Goal: Task Accomplishment & Management: Complete application form

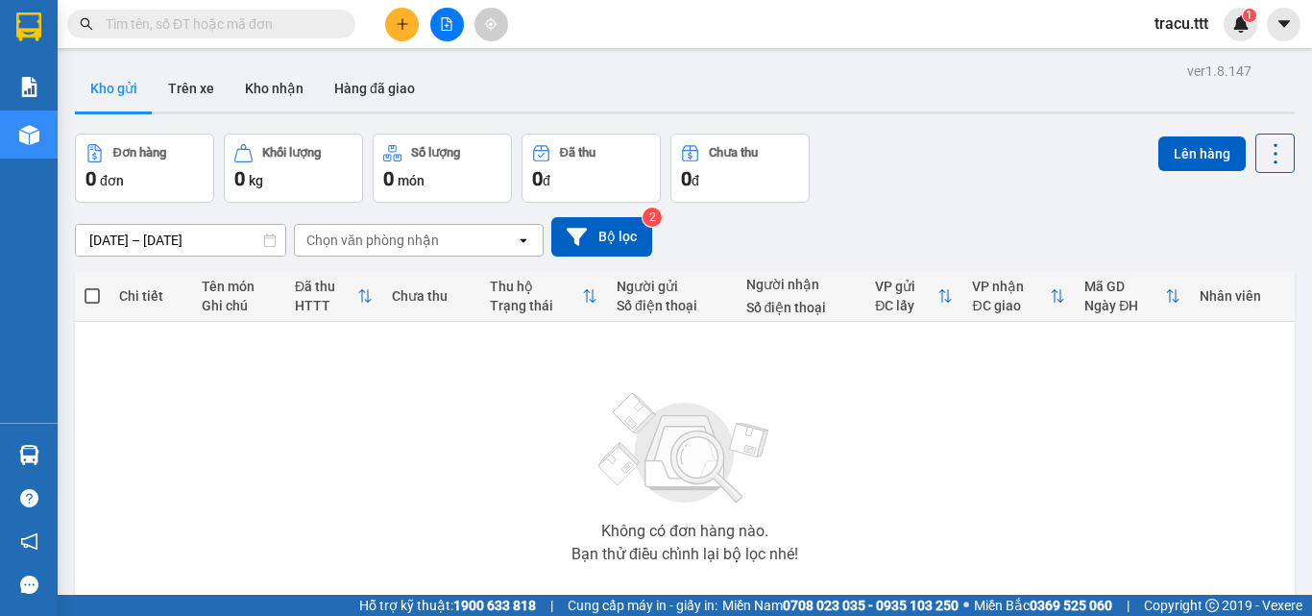
click at [299, 32] on input "text" at bounding box center [219, 23] width 227 height 21
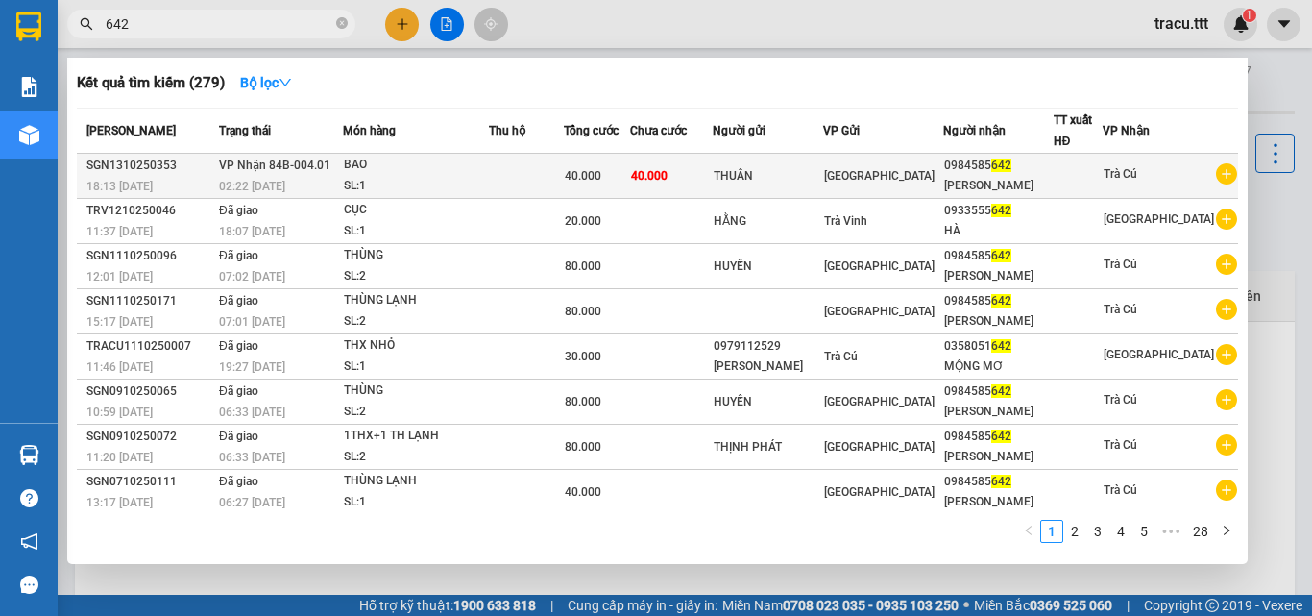
type input "642"
click at [627, 166] on div "40.000" at bounding box center [597, 175] width 64 height 21
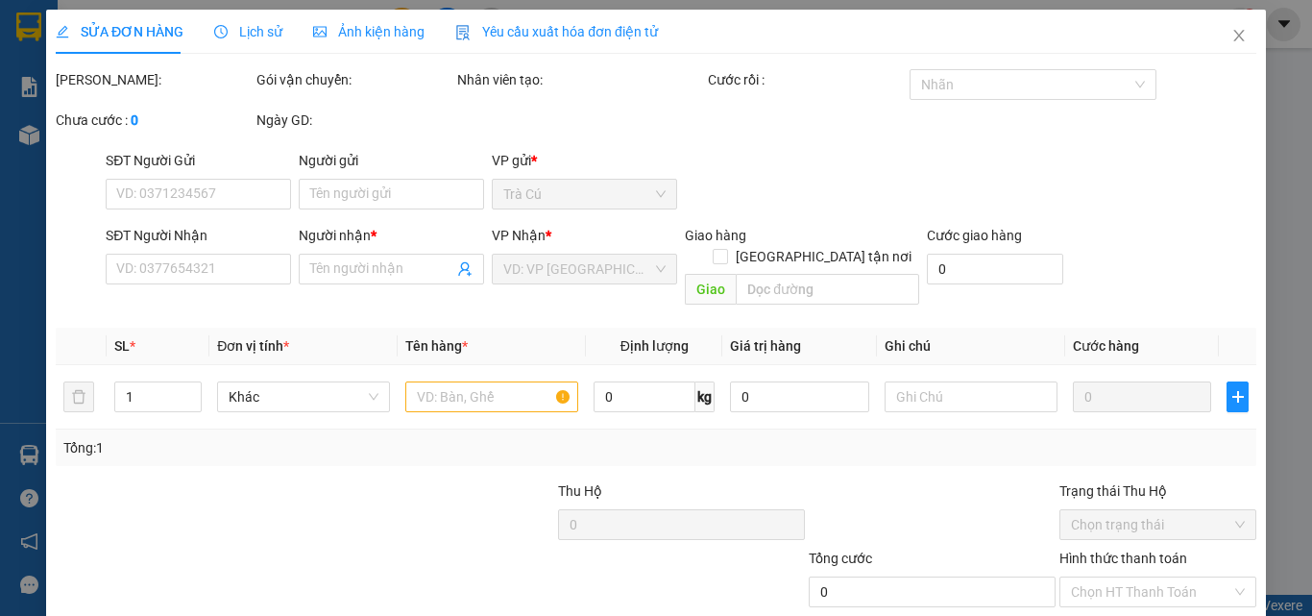
type input "THUÂN"
type input "0984585642"
type input "[PERSON_NAME]"
type input "40.000"
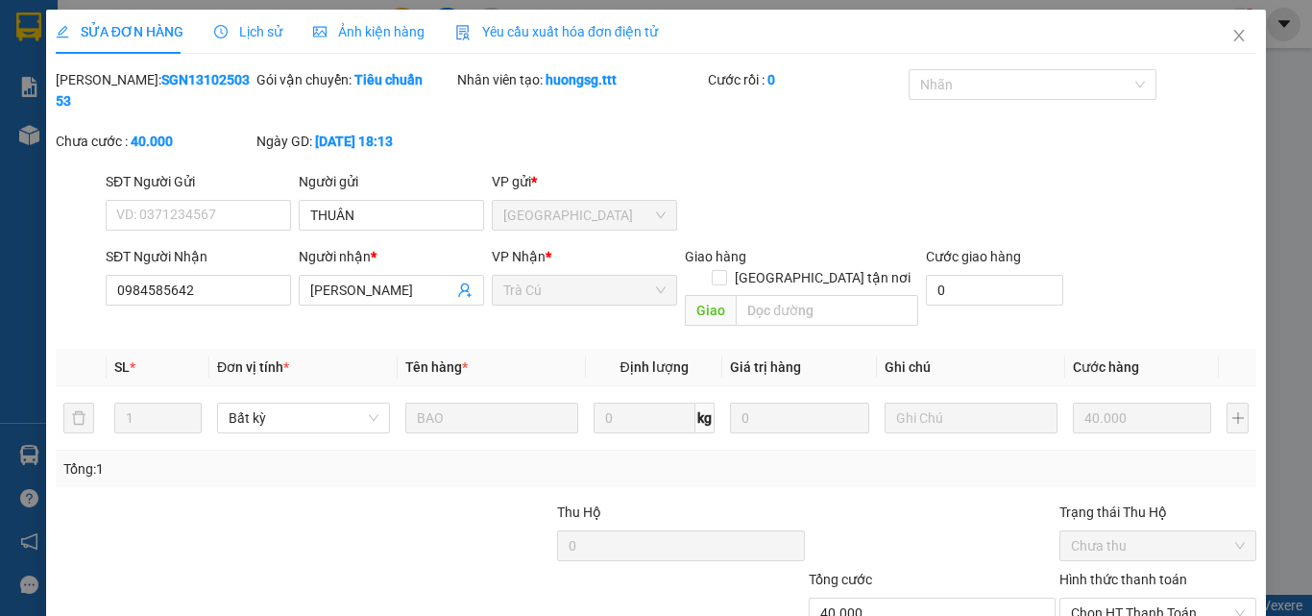
scroll to position [99, 0]
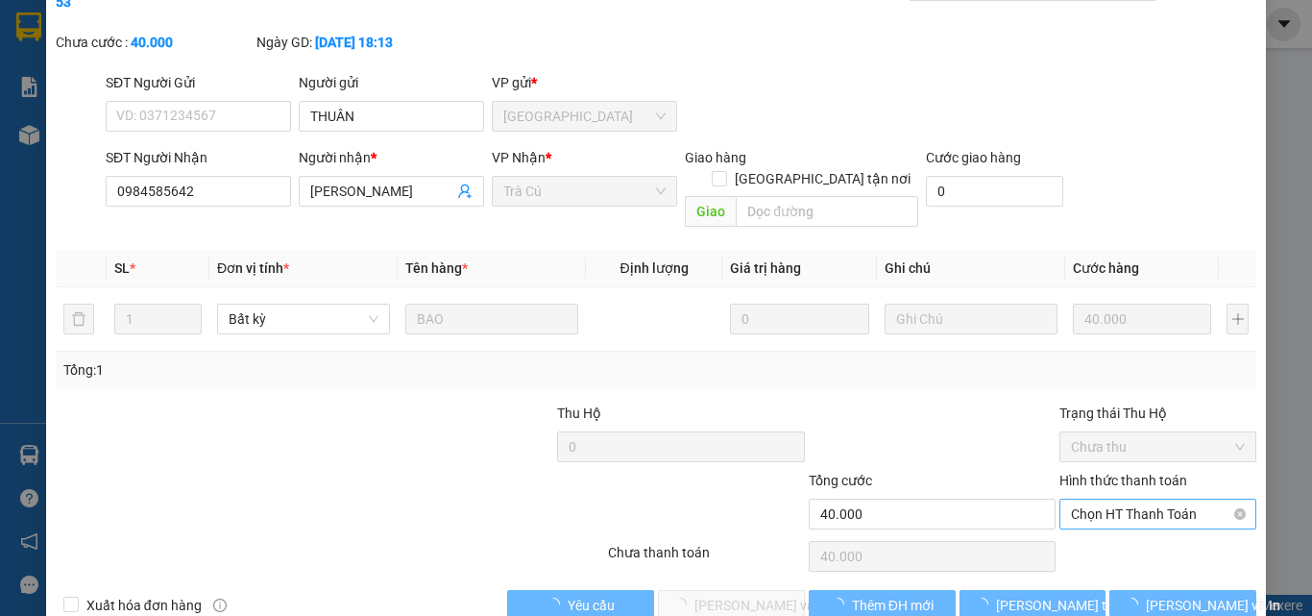
click at [1157, 500] on span "Chọn HT Thanh Toán" at bounding box center [1158, 514] width 174 height 29
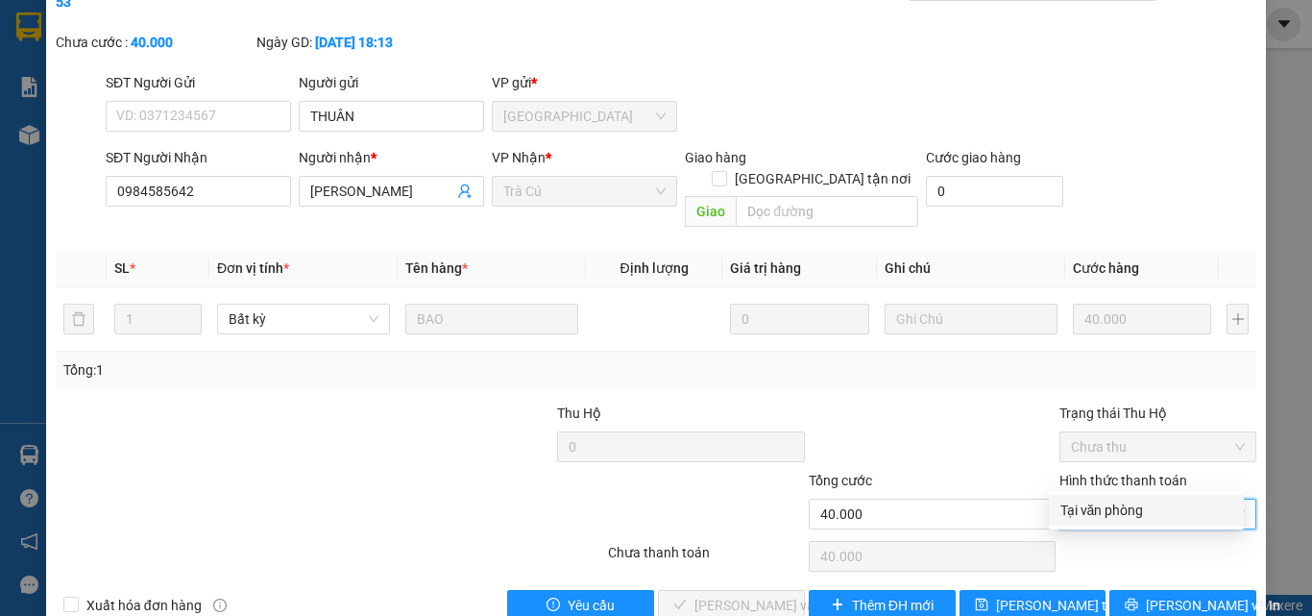
click at [1126, 515] on div "Tại văn phòng" at bounding box center [1147, 510] width 172 height 21
type input "0"
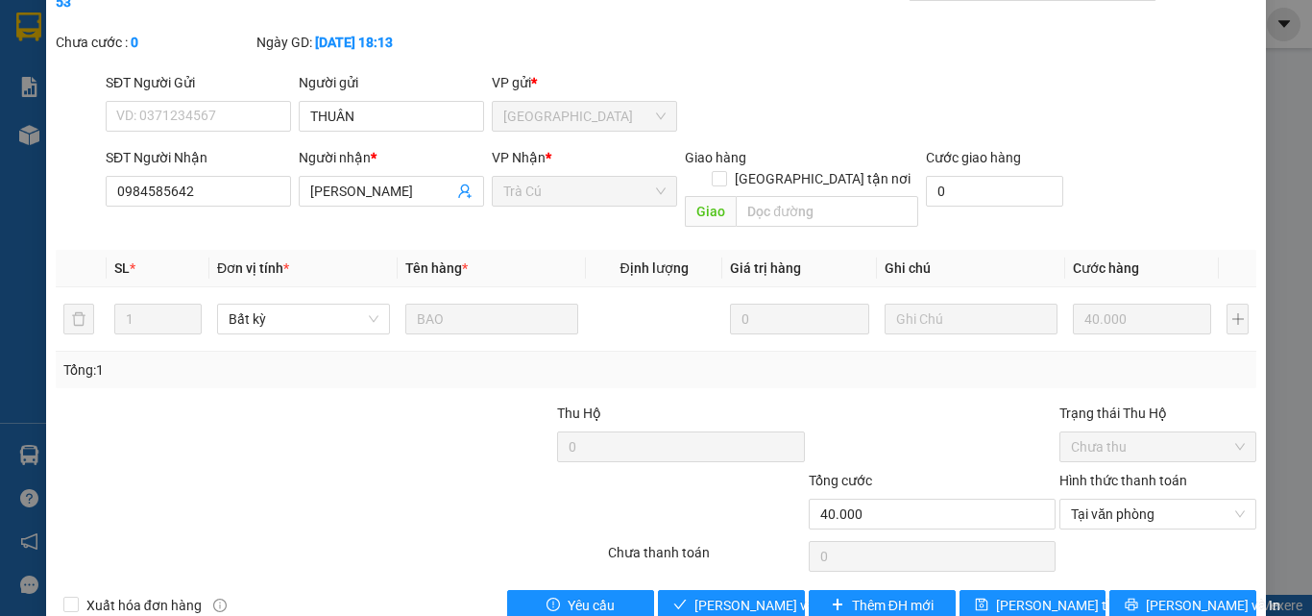
click at [785, 578] on div "SỬA ĐƠN HÀNG Lịch sử Ảnh kiện hàng Yêu cầu xuất hóa đơn điện tử Total Paid Fee …" at bounding box center [656, 273] width 1220 height 724
click at [785, 590] on button "[PERSON_NAME] và Giao hàng" at bounding box center [731, 605] width 147 height 31
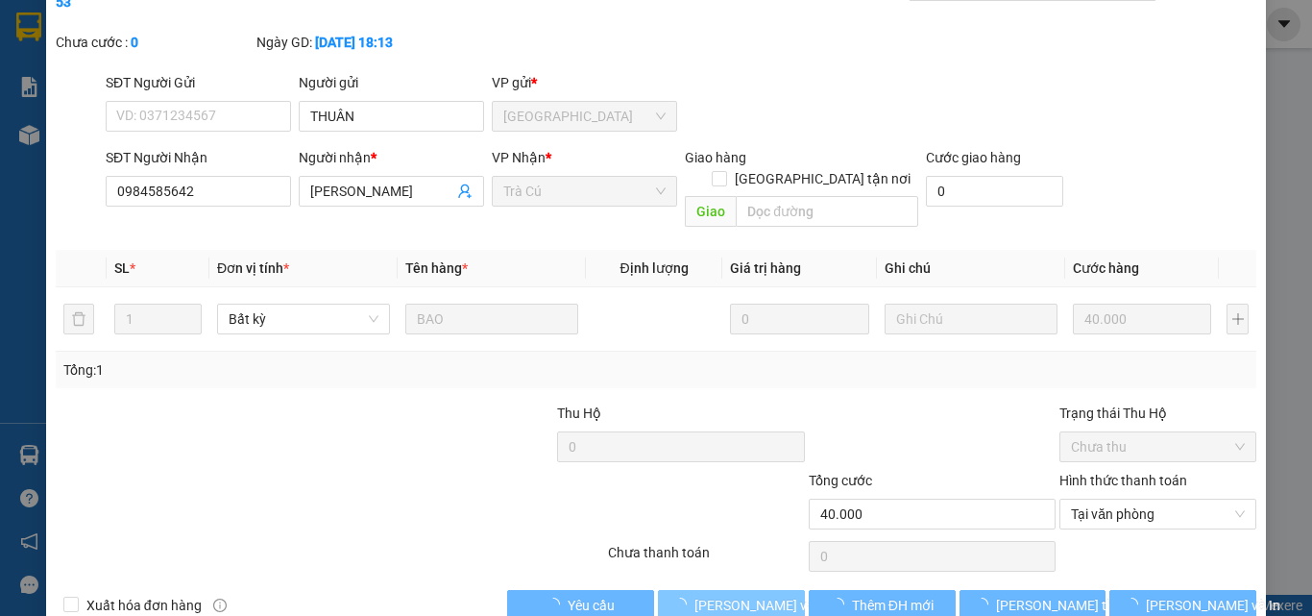
click at [785, 590] on button "[PERSON_NAME] và Giao hàng" at bounding box center [731, 605] width 147 height 31
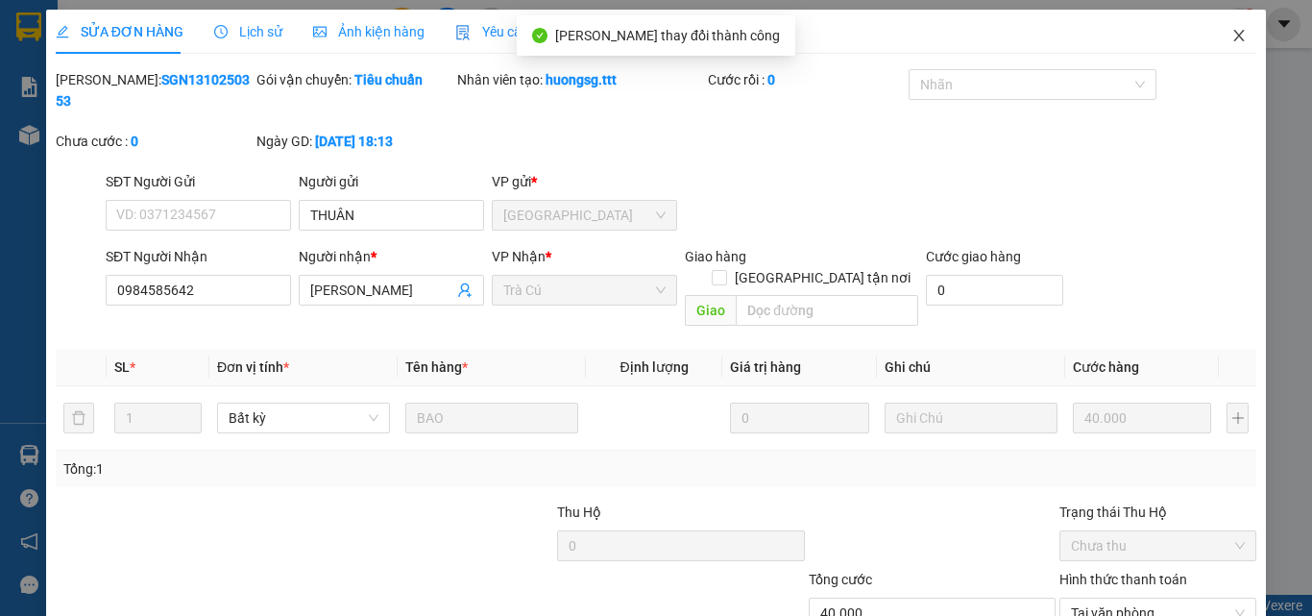
click at [1232, 38] on icon "close" at bounding box center [1239, 35] width 15 height 15
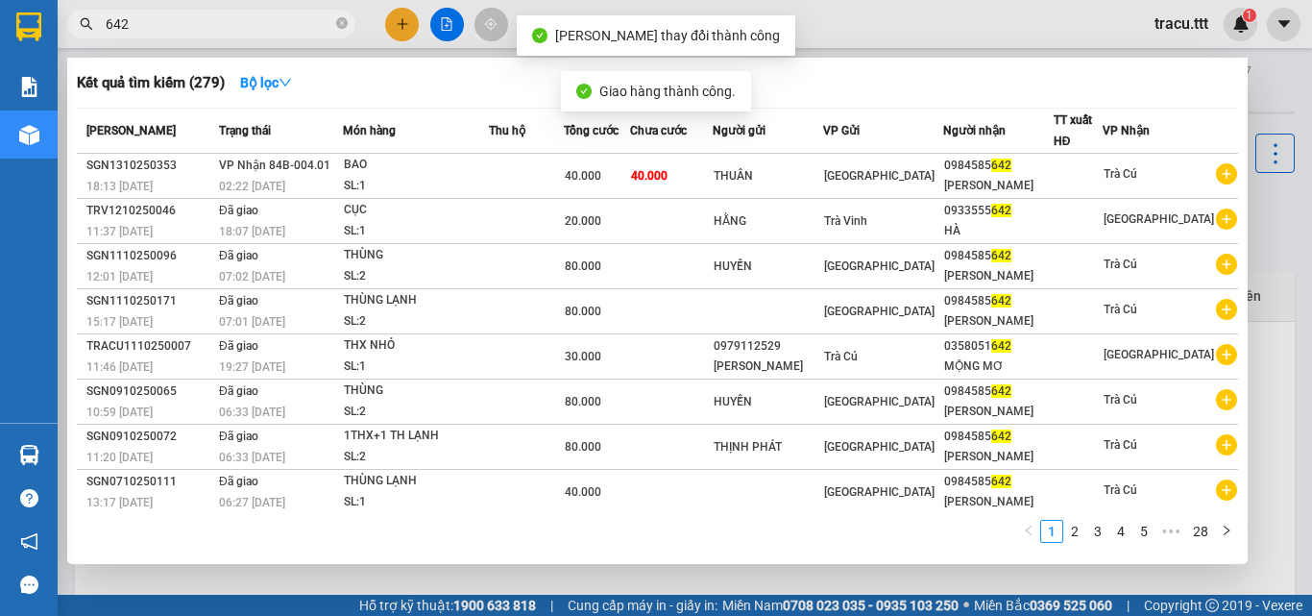
click at [338, 20] on icon "close-circle" at bounding box center [342, 23] width 12 height 12
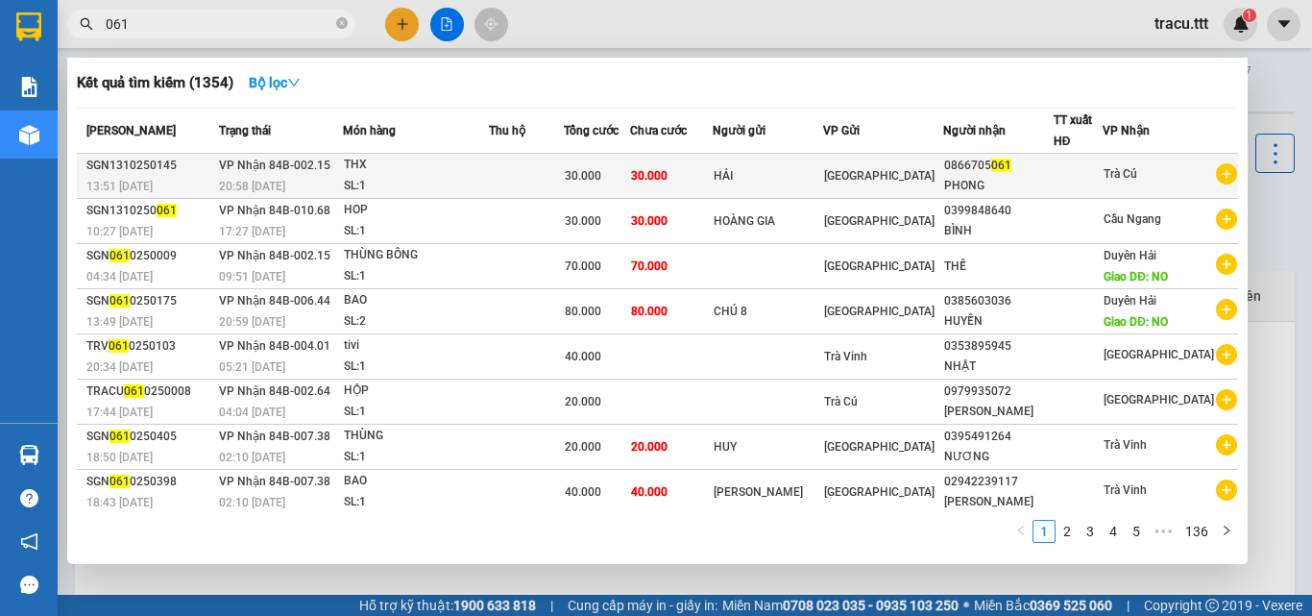
type input "061"
click at [971, 168] on div "0866705 061" at bounding box center [998, 166] width 109 height 20
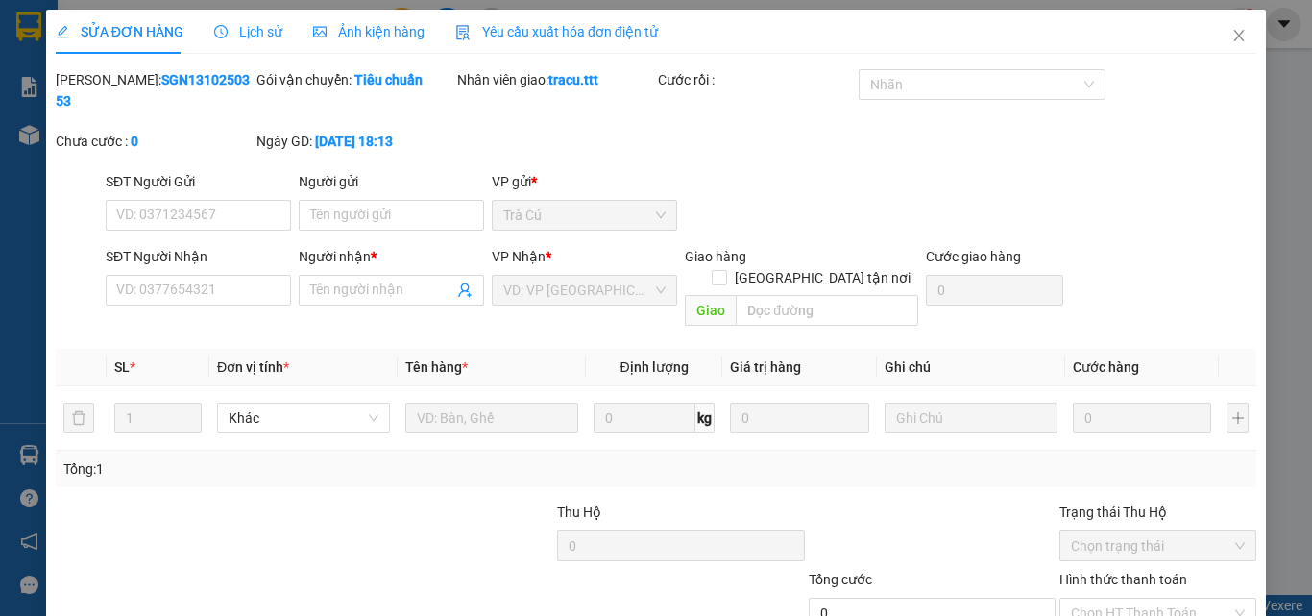
scroll to position [99, 0]
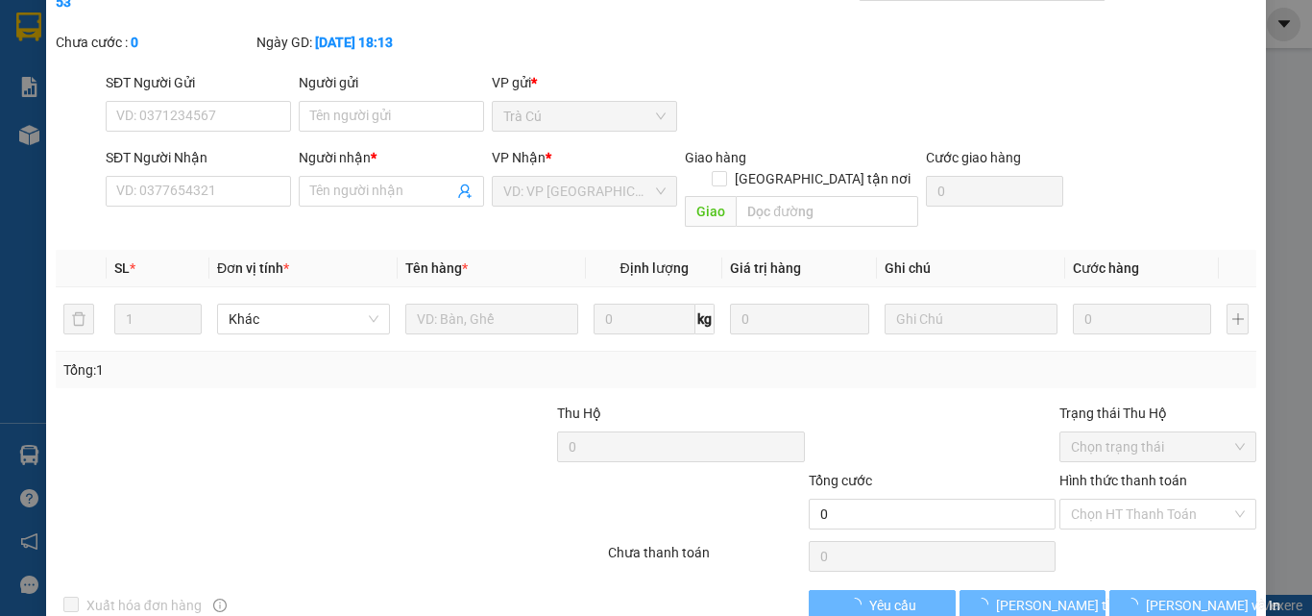
type input "HẢI"
type input "0866705061"
type input "PHONG"
type input "30.000"
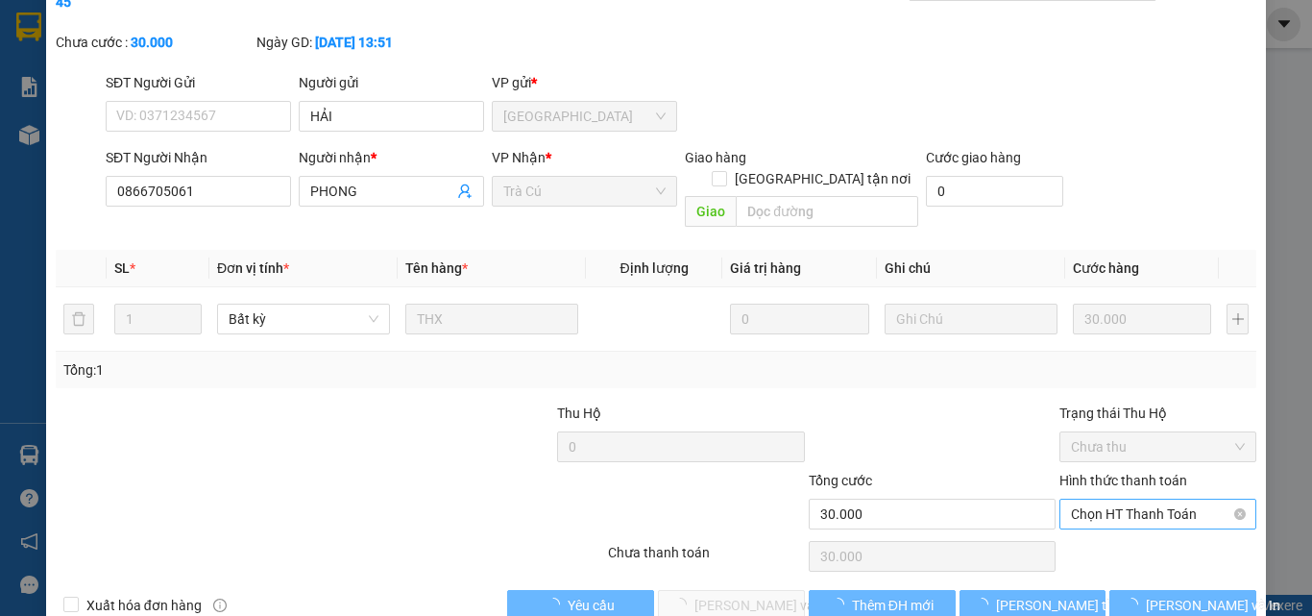
click at [1128, 500] on span "Chọn HT Thanh Toán" at bounding box center [1158, 514] width 174 height 29
click at [1101, 510] on div "Tại văn phòng" at bounding box center [1147, 510] width 172 height 21
type input "0"
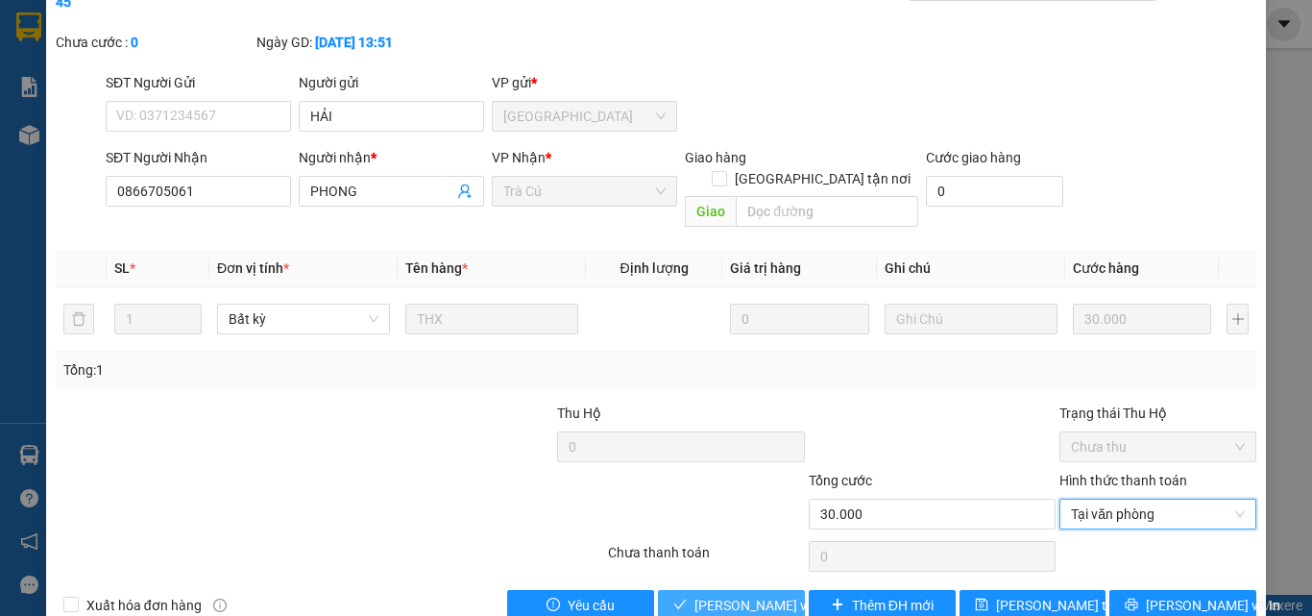
click at [776, 595] on span "[PERSON_NAME] và Giao hàng" at bounding box center [787, 605] width 184 height 21
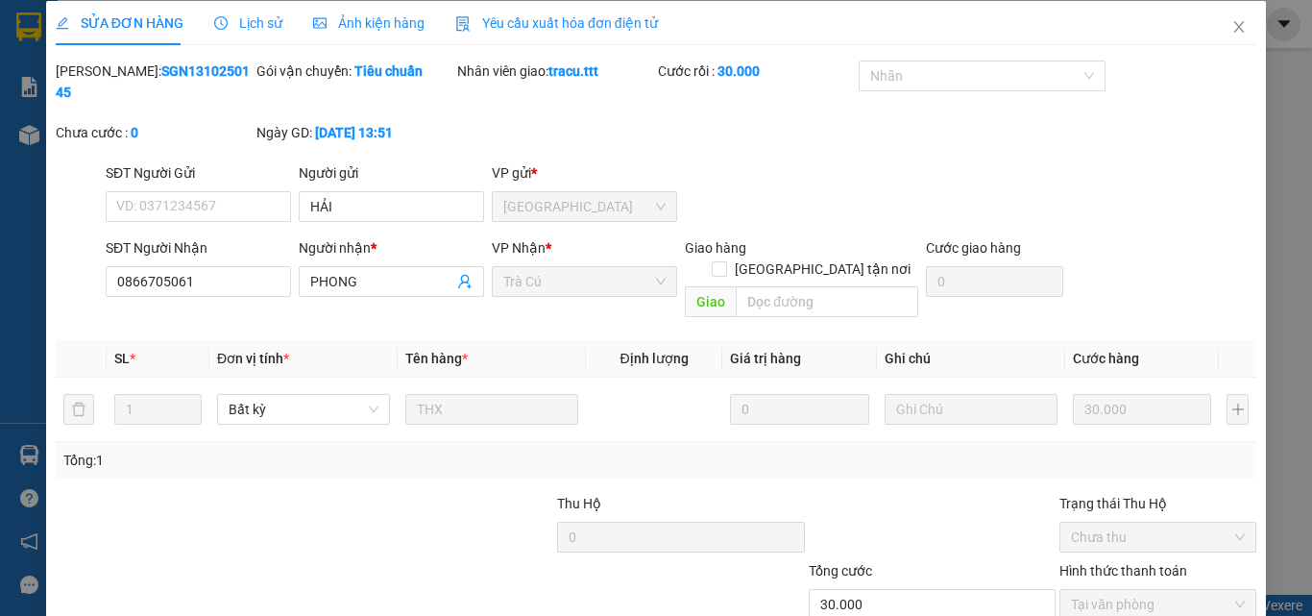
scroll to position [0, 0]
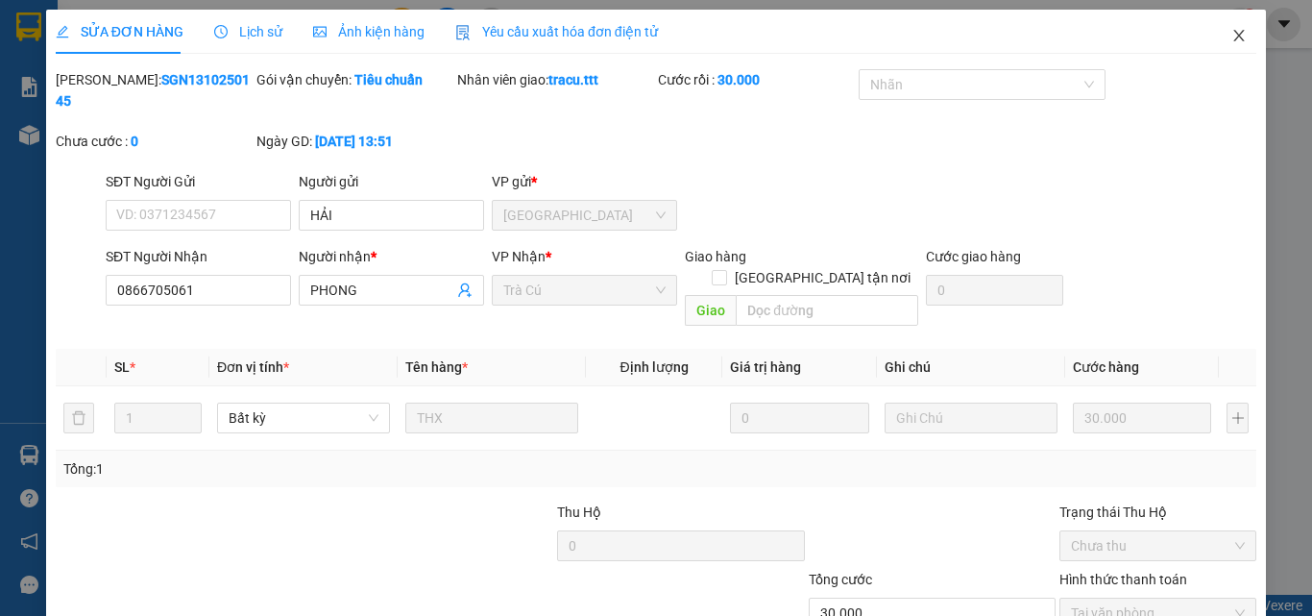
click at [1232, 34] on icon "close" at bounding box center [1239, 35] width 15 height 15
